Goal: Transaction & Acquisition: Purchase product/service

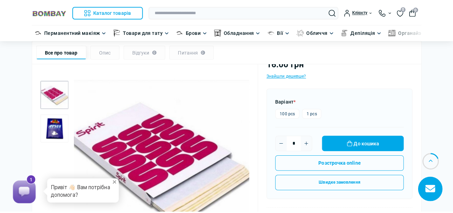
scroll to position [172, 0]
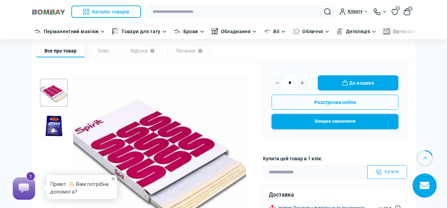
click at [331, 122] on button "Швидке замовлення" at bounding box center [335, 121] width 127 height 15
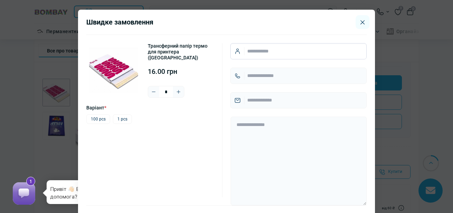
click at [241, 51] on input "Username" at bounding box center [298, 51] width 136 height 16
type input "*********"
click at [242, 78] on input "Telephone" at bounding box center [298, 76] width 136 height 16
click at [240, 77] on input "Telephone" at bounding box center [298, 76] width 136 height 16
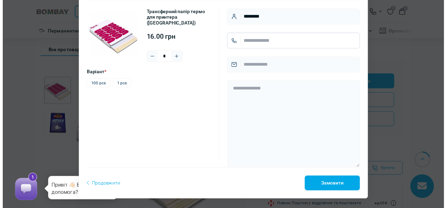
scroll to position [0, 0]
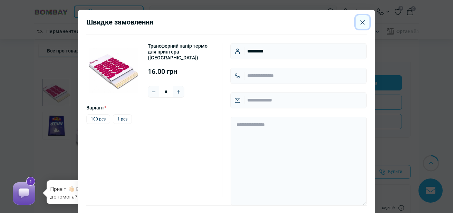
click at [360, 23] on icon "Close" at bounding box center [362, 22] width 4 height 4
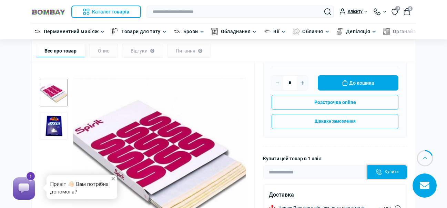
click at [386, 173] on button "Купити" at bounding box center [388, 172] width 40 height 14
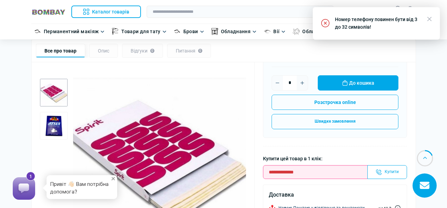
click at [309, 171] on input "tel" at bounding box center [315, 172] width 105 height 14
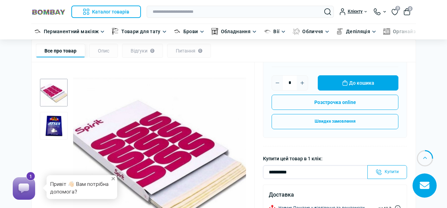
scroll to position [230, 0]
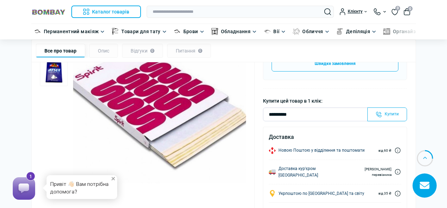
type input "**********"
click at [272, 150] on img at bounding box center [272, 150] width 7 height 7
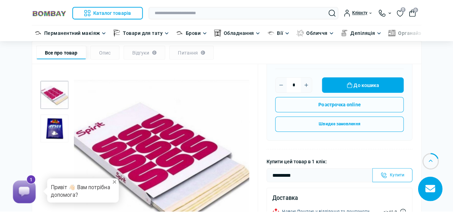
scroll to position [115, 0]
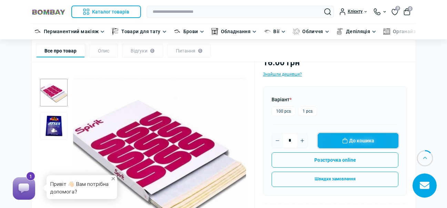
click at [339, 141] on button "До кошика" at bounding box center [358, 140] width 81 height 15
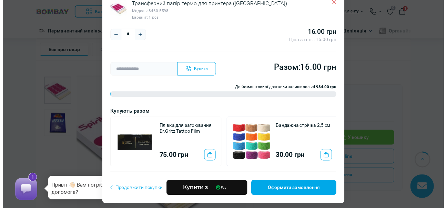
scroll to position [0, 0]
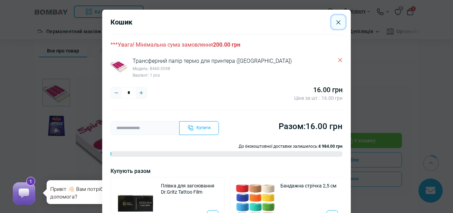
click at [336, 22] on icon "Close" at bounding box center [338, 22] width 4 height 4
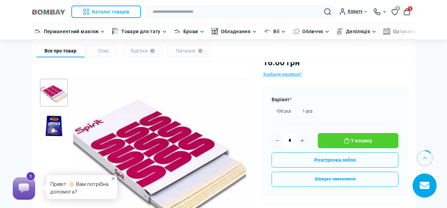
click at [426, 158] on circle "button" at bounding box center [425, 157] width 15 height 15
